Goal: Use online tool/utility: Utilize a website feature to perform a specific function

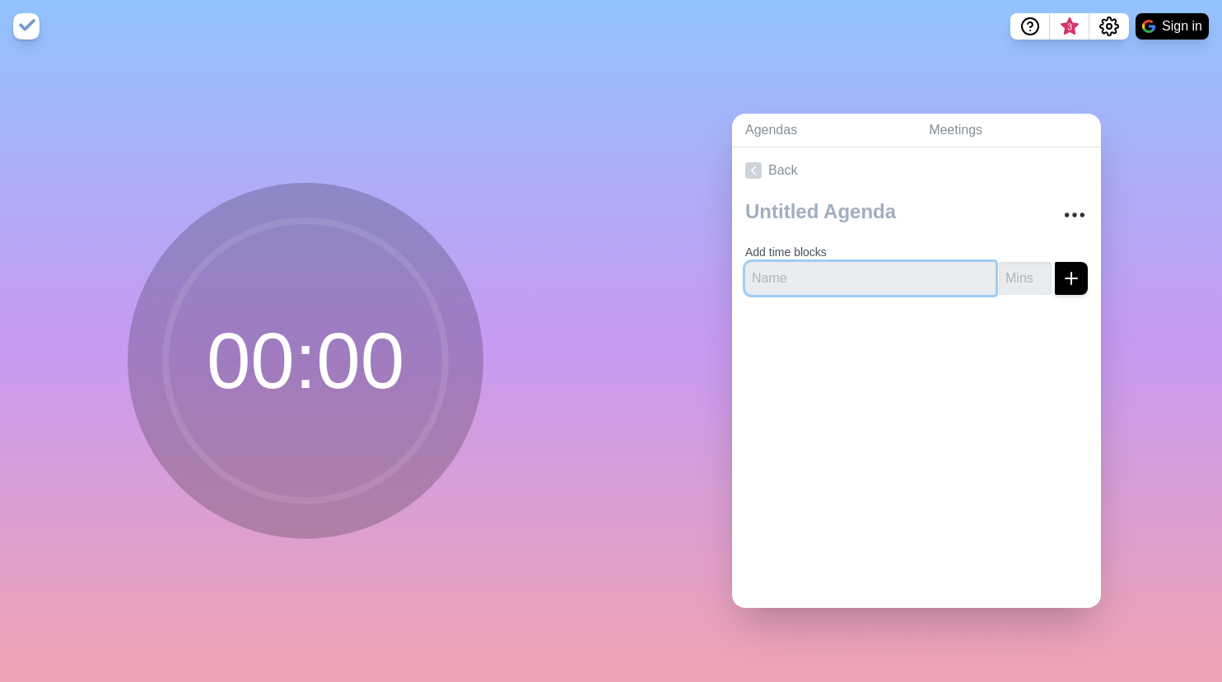
click at [803, 275] on input "text" at bounding box center [870, 278] width 250 height 33
click at [748, 272] on input "text" at bounding box center [870, 278] width 250 height 33
type input "intro"
click at [1000, 283] on input "number" at bounding box center [1025, 278] width 53 height 33
type input "10"
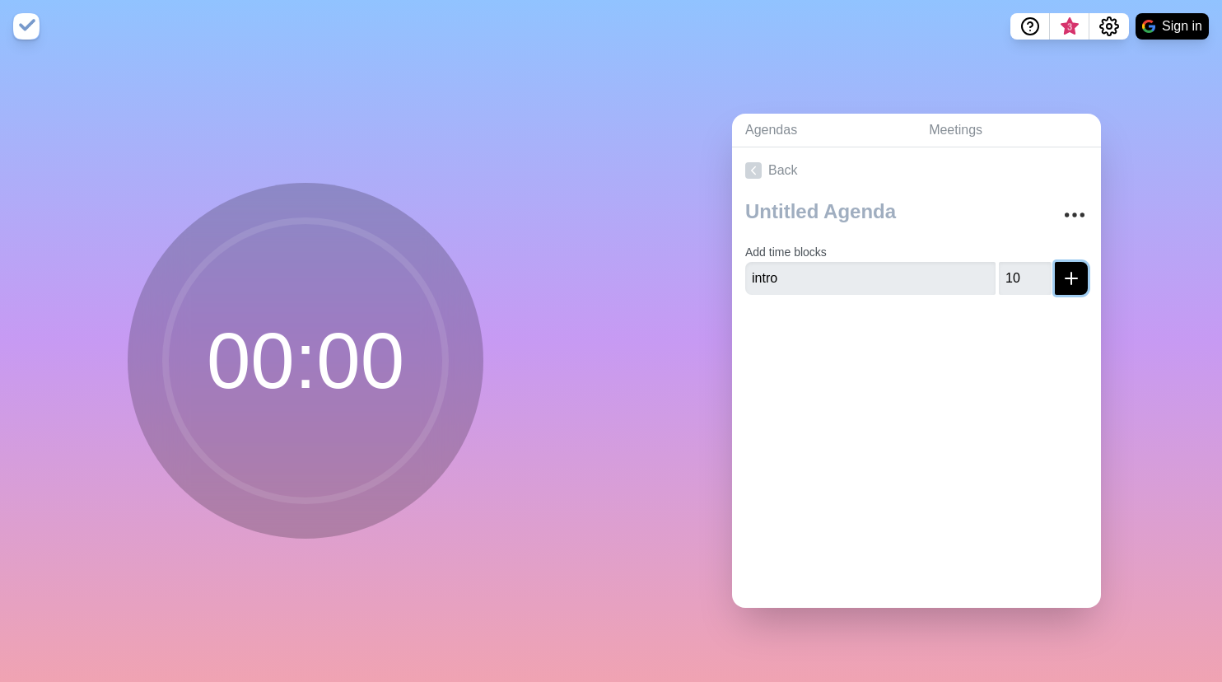
click at [1077, 271] on icon "submit" at bounding box center [1071, 278] width 20 height 20
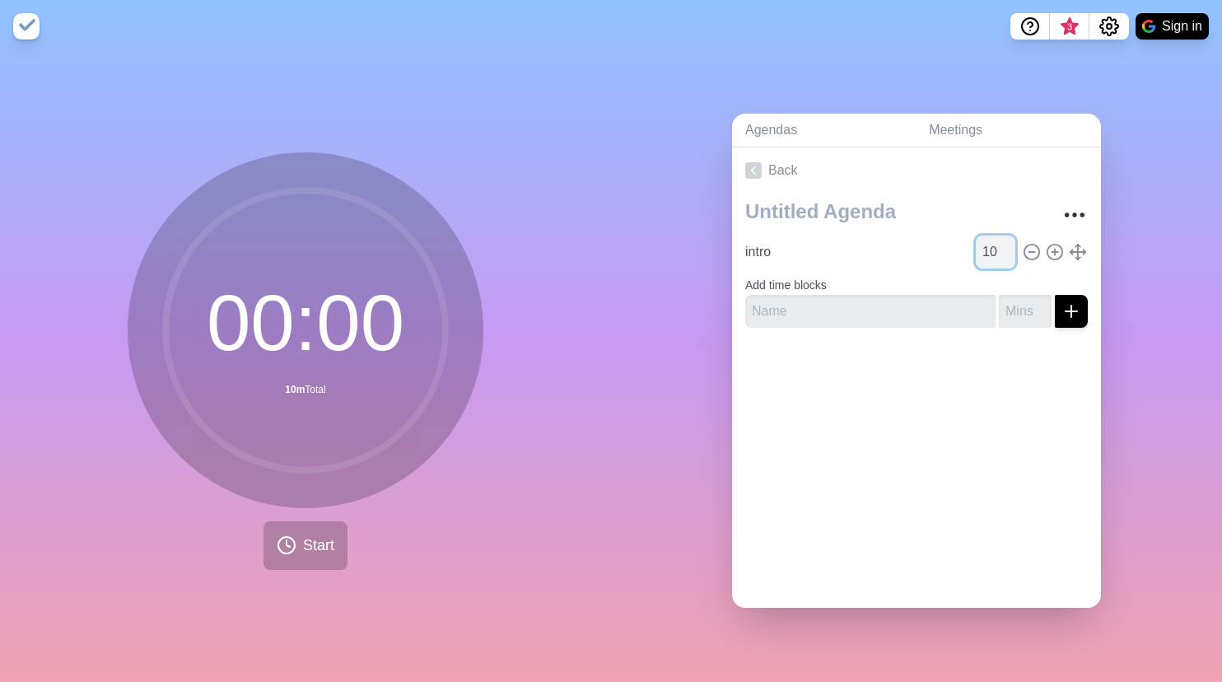
click at [996, 256] on input "10" at bounding box center [996, 251] width 40 height 33
type input "12"
click at [967, 330] on div "intro 12 Add time blocks" at bounding box center [916, 266] width 369 height 147
